Goal: Check status: Check status

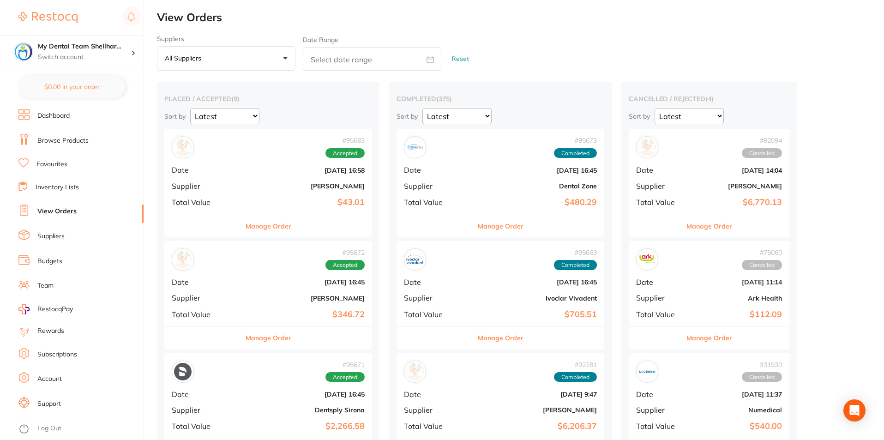
click at [291, 193] on div "# 95683 Accepted Date [DATE] 16:58 Supplier [PERSON_NAME] Total Value $43.01" at bounding box center [268, 171] width 208 height 85
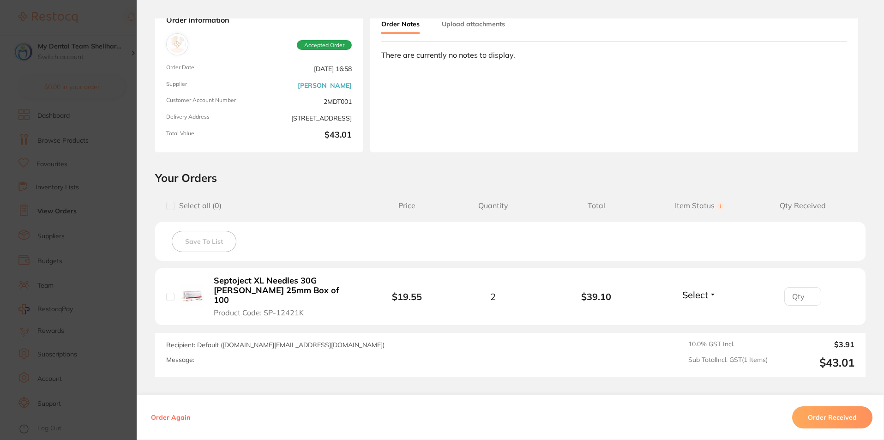
scroll to position [120, 0]
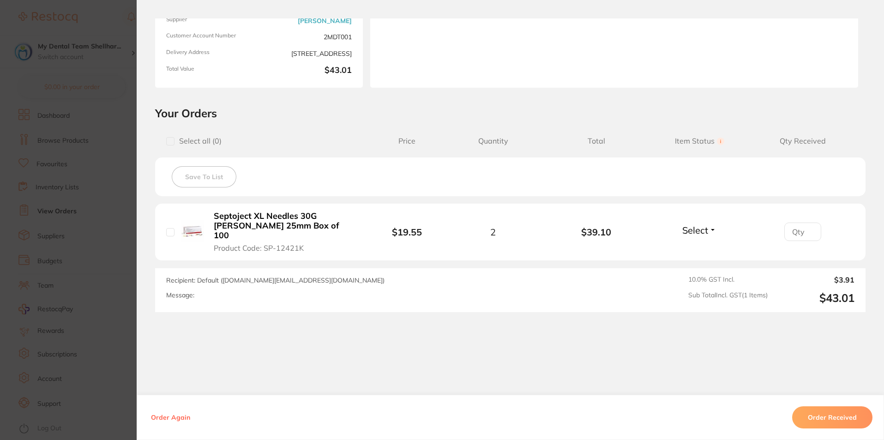
click at [90, 177] on section "Order ID: Restocq- 95683 Order Information Accepted Order Order Date [DATE] 16:…" at bounding box center [442, 220] width 884 height 440
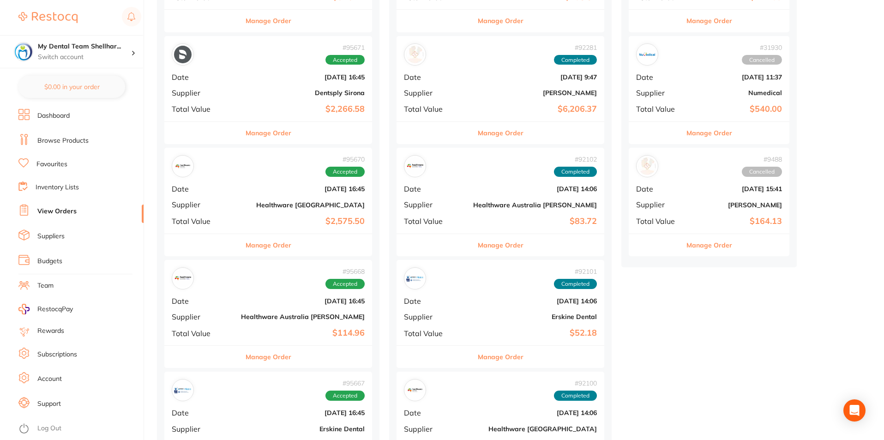
scroll to position [369, 0]
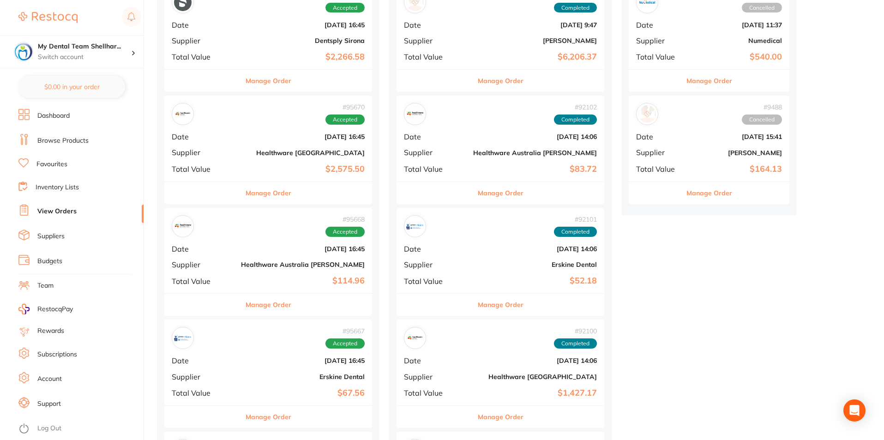
click at [295, 162] on div "# 95670 Accepted Date [DATE] 16:45 Supplier Healthware [GEOGRAPHIC_DATA] Total …" at bounding box center [268, 138] width 208 height 85
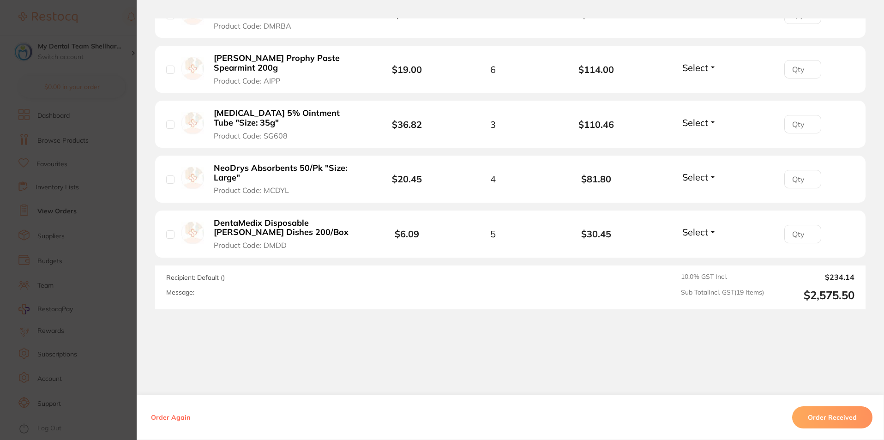
scroll to position [1146, 0]
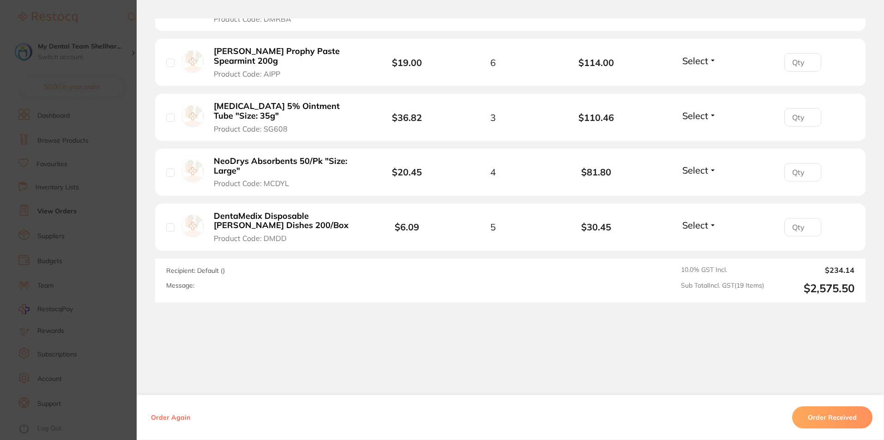
click at [82, 189] on section "Order ID: Restocq- 95670 Order Information Accepted Order Order Date [DATE] 16:…" at bounding box center [442, 220] width 884 height 440
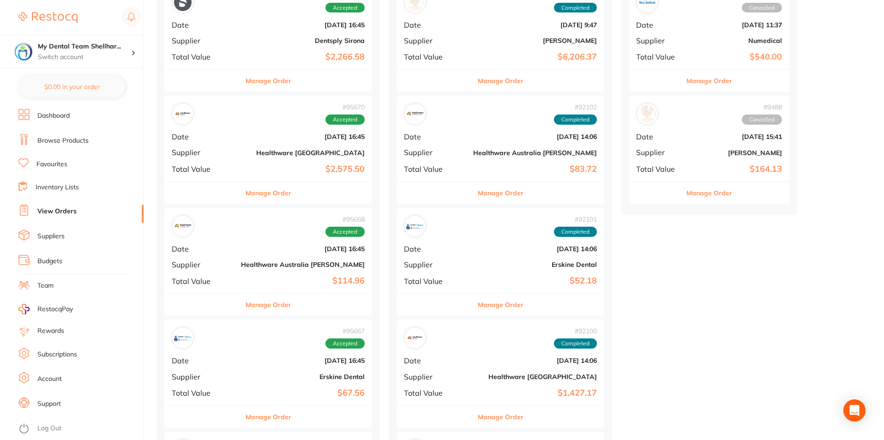
click at [290, 261] on b "Healthware Australia [PERSON_NAME]" at bounding box center [303, 264] width 124 height 7
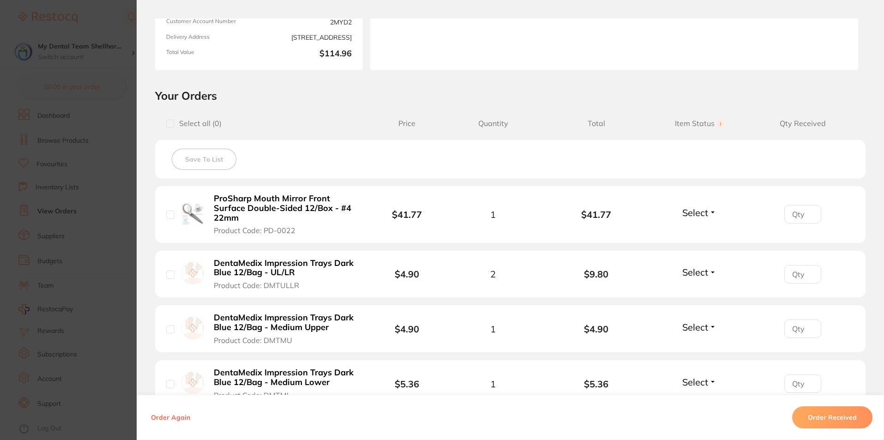
scroll to position [138, 0]
